Goal: Task Accomplishment & Management: Use online tool/utility

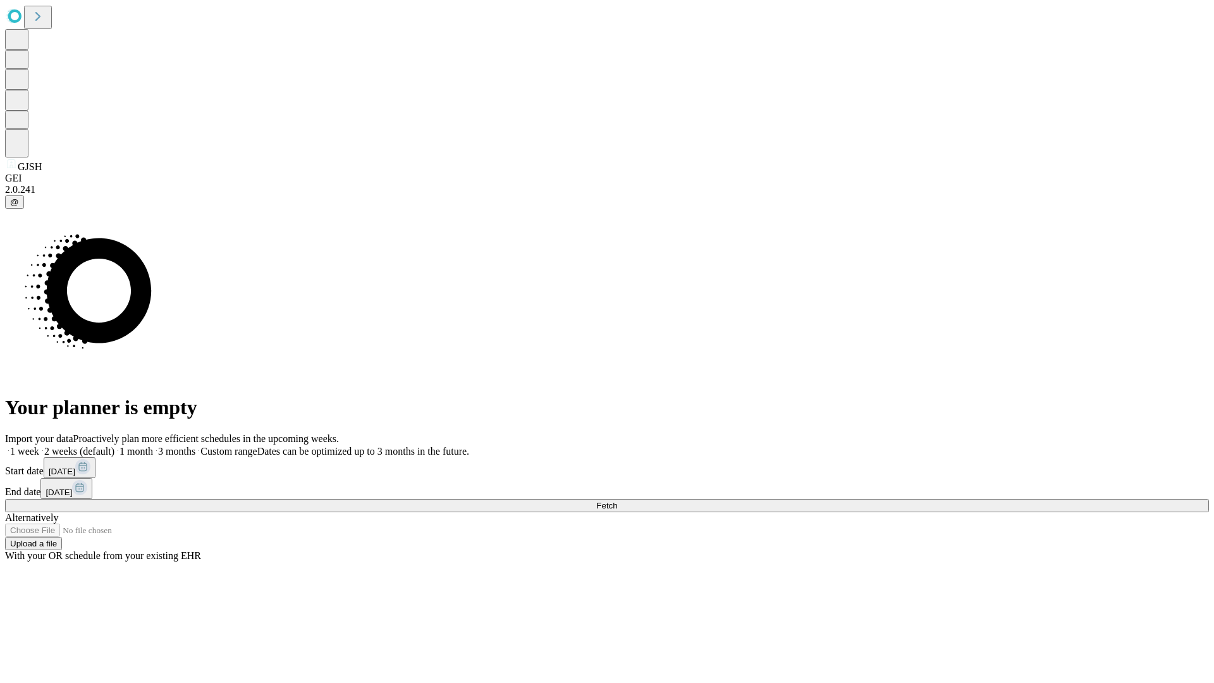
click at [617, 501] on span "Fetch" at bounding box center [606, 505] width 21 height 9
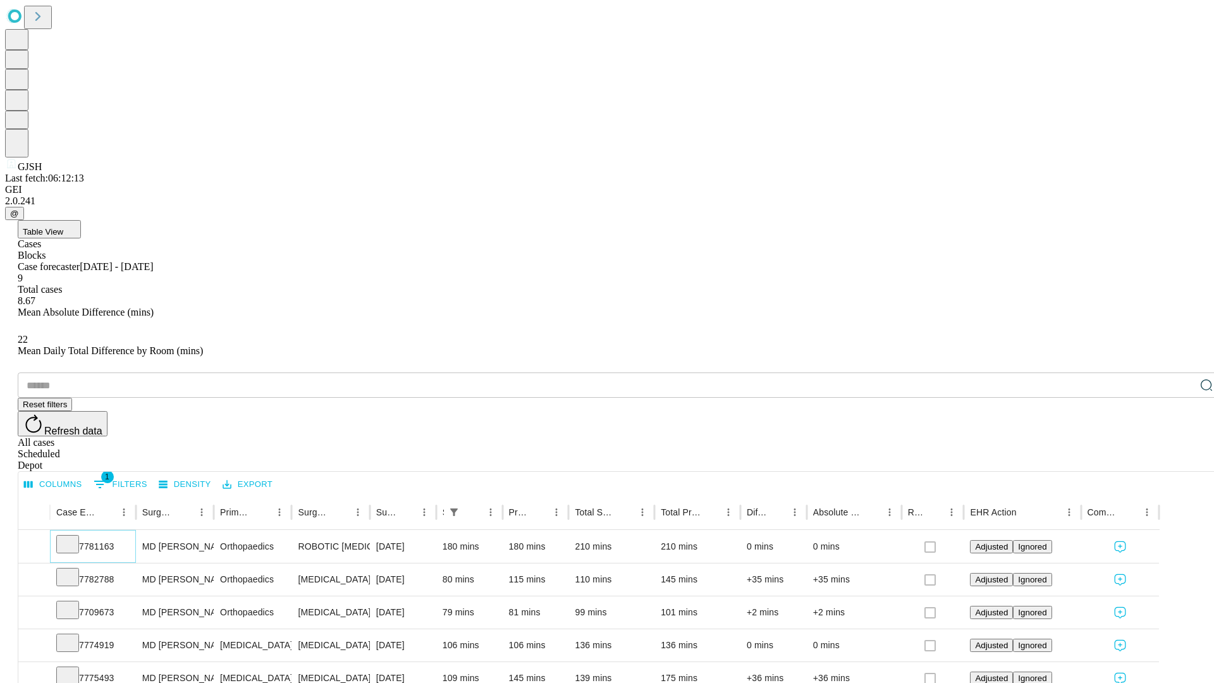
click at [74, 537] on icon at bounding box center [67, 543] width 13 height 13
